Goal: Task Accomplishment & Management: Complete application form

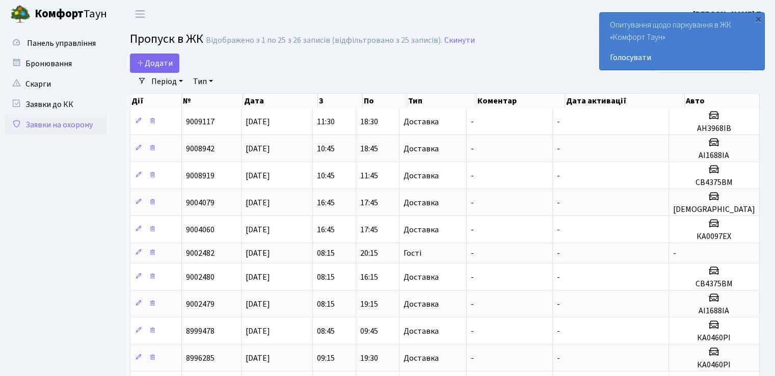
select select "25"
click at [162, 63] on span "Додати" at bounding box center [155, 63] width 36 height 11
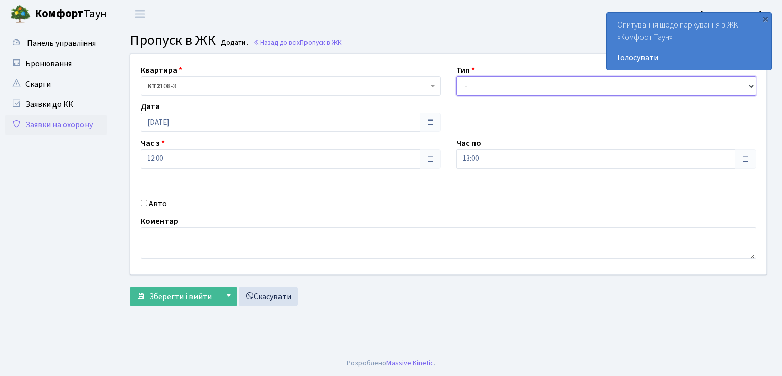
drag, startPoint x: 586, startPoint y: 84, endPoint x: 585, endPoint y: 90, distance: 6.1
click at [587, 84] on select "- Доставка Таксі Гості Сервіс" at bounding box center [606, 85] width 301 height 19
select select "1"
click at [456, 76] on select "- Доставка Таксі Гості Сервіс" at bounding box center [606, 85] width 301 height 19
click at [144, 204] on input "Авто" at bounding box center [144, 203] width 7 height 7
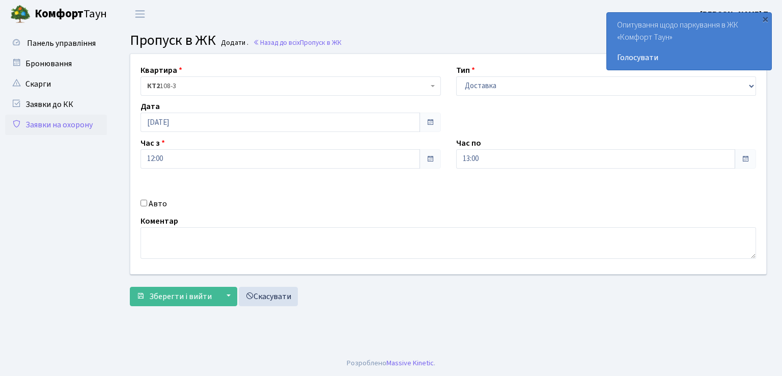
checkbox input "true"
click at [479, 193] on input "text" at bounding box center [606, 194] width 301 height 19
type input "АН3968ІВ"
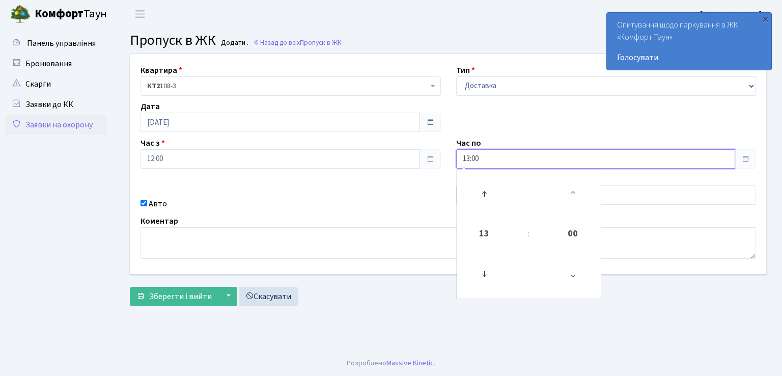
click at [505, 157] on input "13:00" at bounding box center [596, 158] width 280 height 19
click at [486, 192] on icon at bounding box center [485, 194] width 28 height 28
click at [483, 191] on icon at bounding box center [485, 194] width 28 height 28
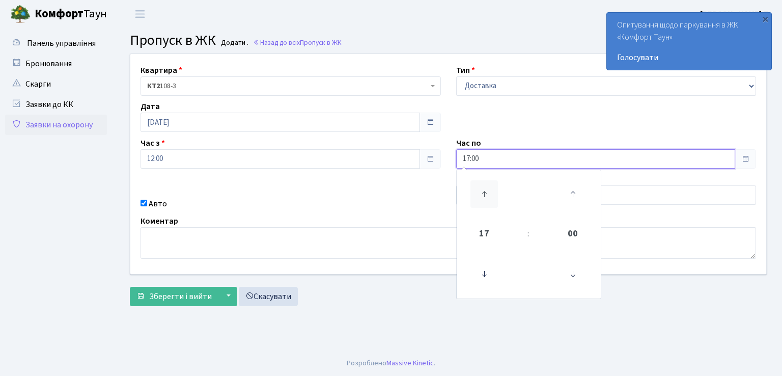
click at [482, 191] on icon at bounding box center [485, 194] width 28 height 28
type input "18:00"
click at [192, 296] on span "Зберегти і вийти" at bounding box center [180, 296] width 63 height 11
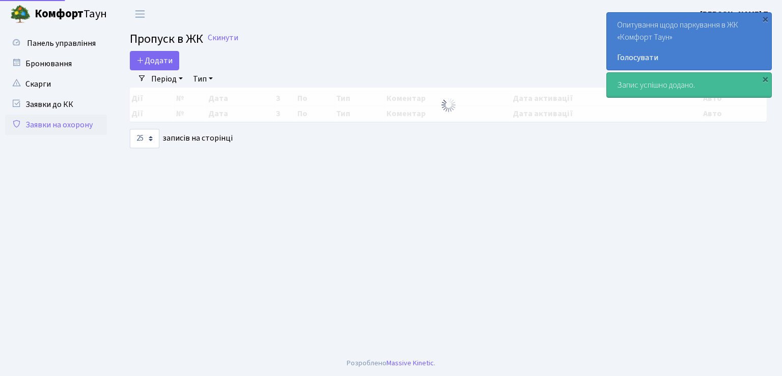
select select "25"
